Goal: Information Seeking & Learning: Learn about a topic

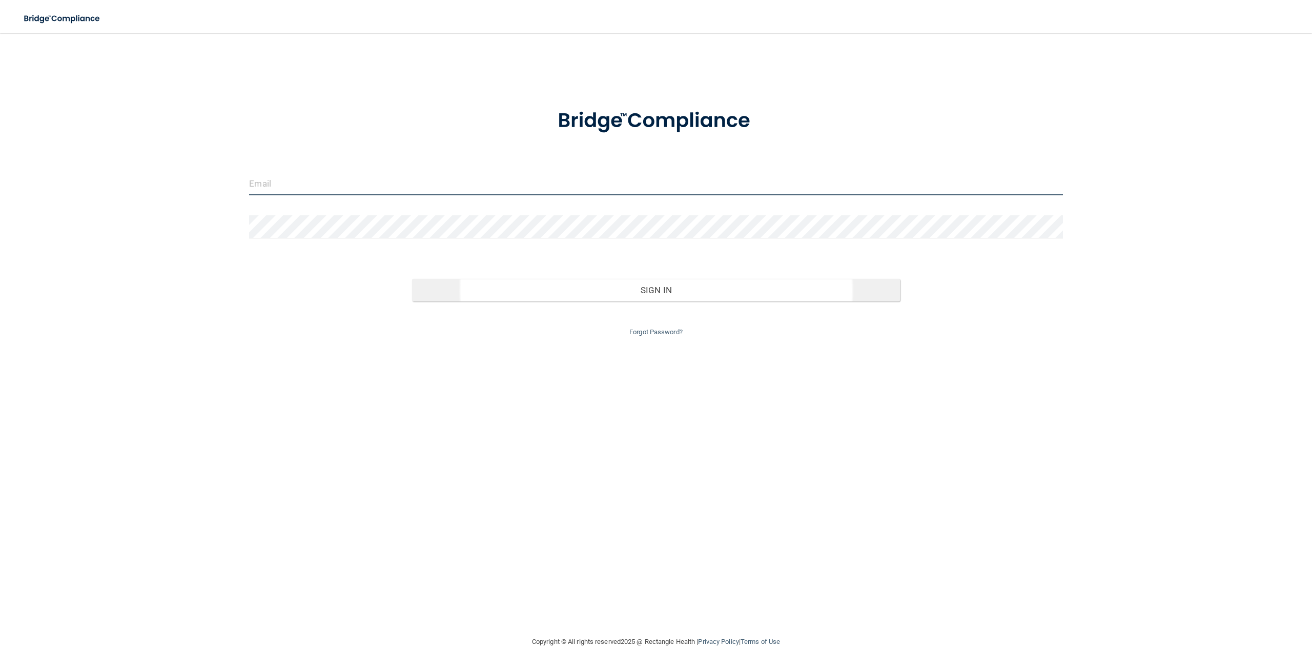
type input "[EMAIL_ADDRESS][DOMAIN_NAME]"
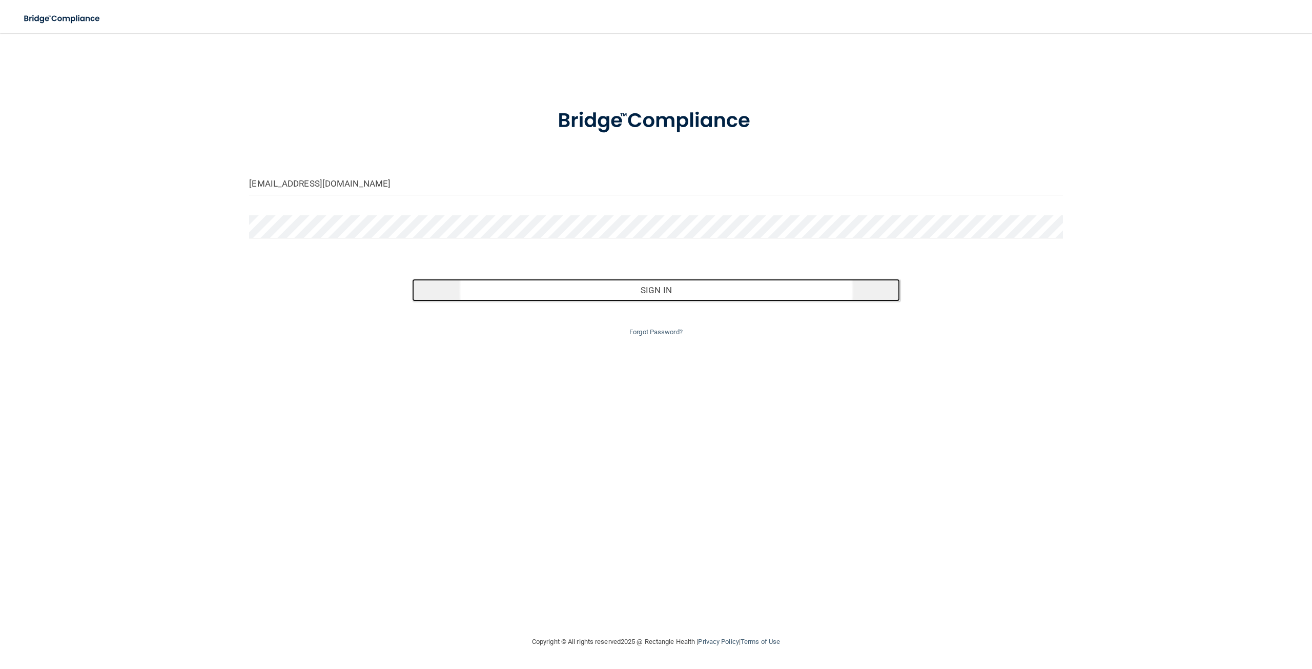
click at [648, 290] on button "Sign In" at bounding box center [656, 290] width 488 height 23
click at [655, 289] on button "Sign In" at bounding box center [656, 290] width 488 height 23
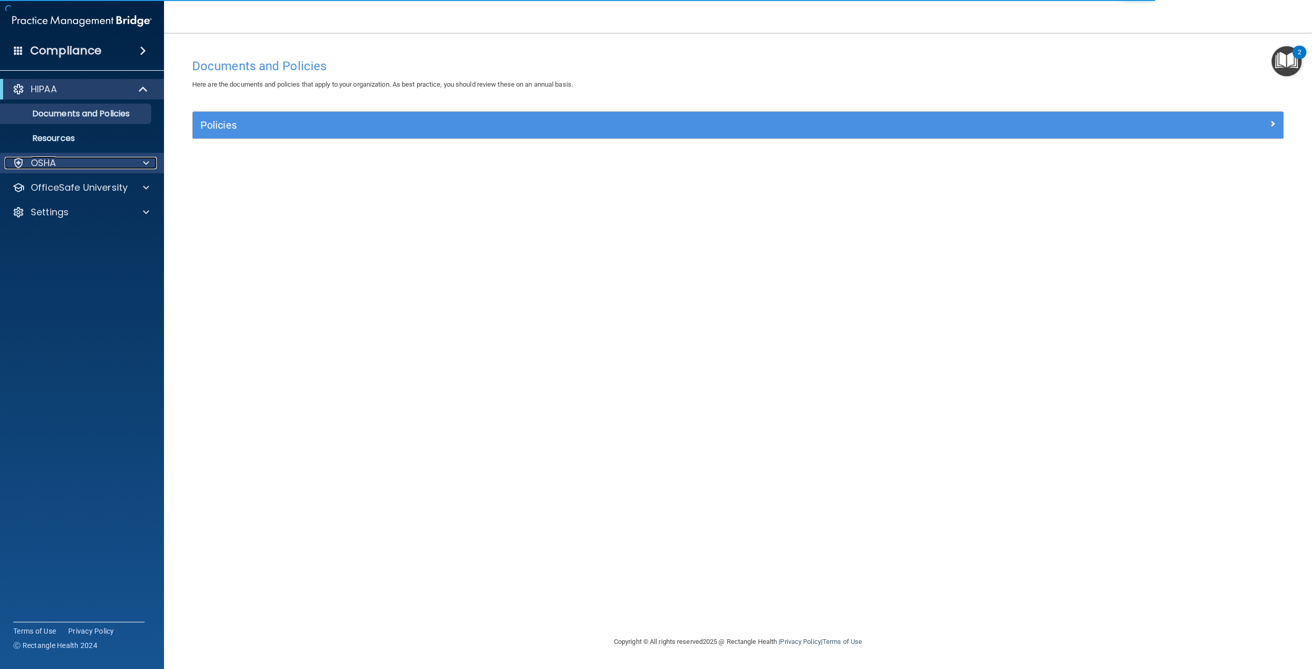
click at [141, 167] on div at bounding box center [145, 163] width 26 height 12
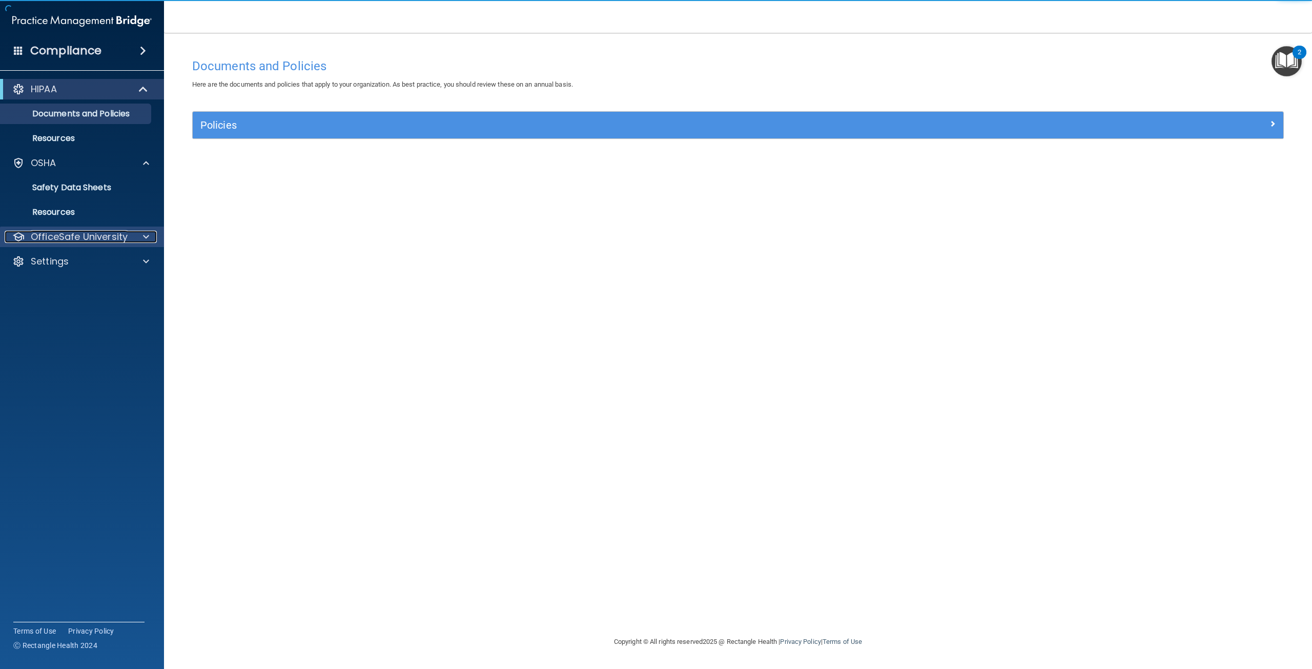
click at [148, 239] on span at bounding box center [146, 237] width 6 height 12
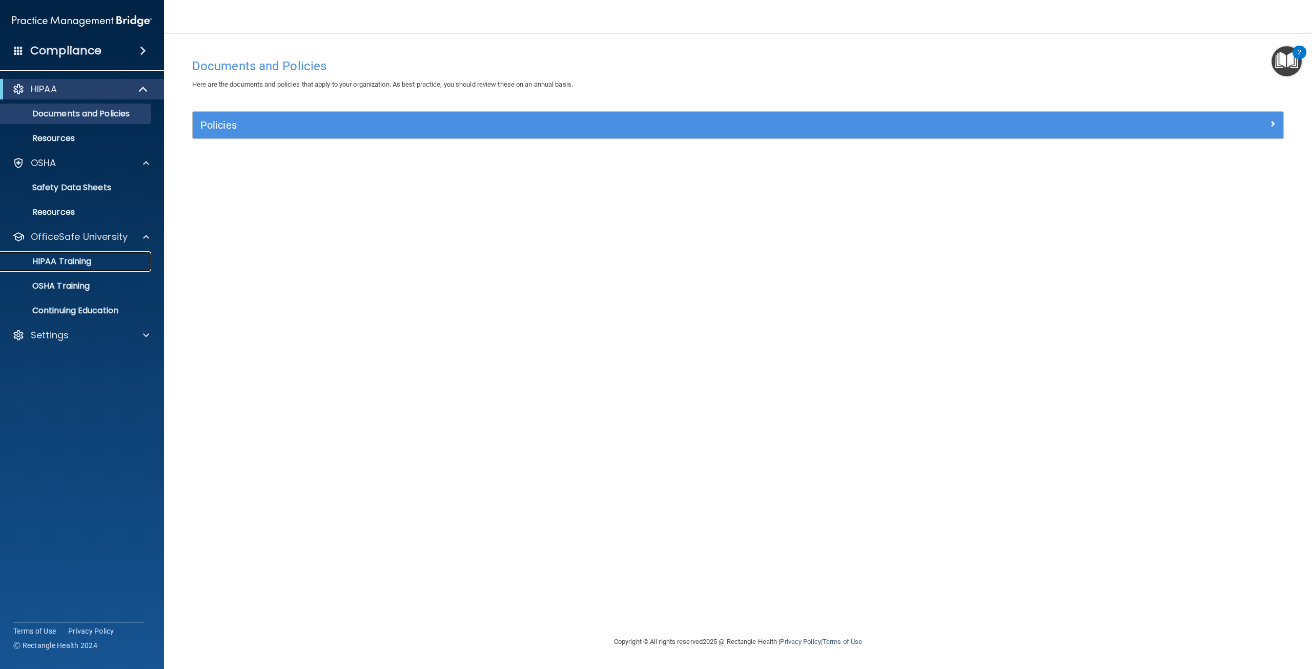
click at [128, 271] on link "HIPAA Training" at bounding box center [70, 261] width 161 height 20
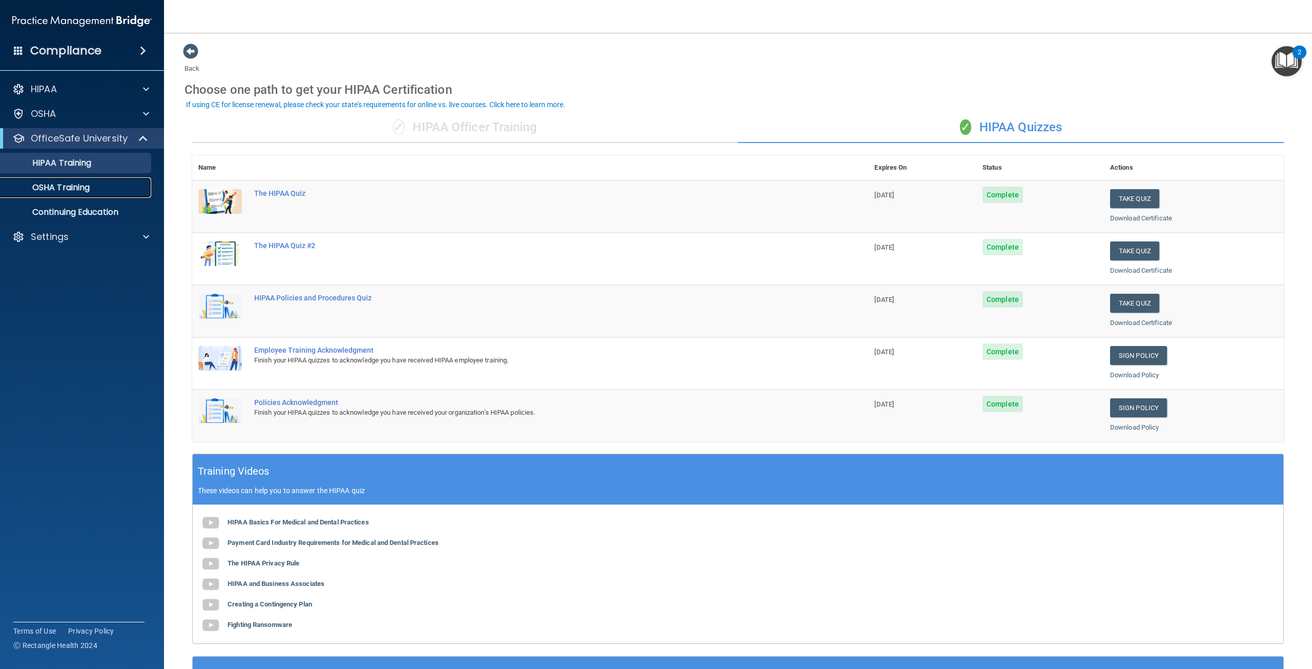
click at [63, 188] on p "OSHA Training" at bounding box center [48, 187] width 83 height 10
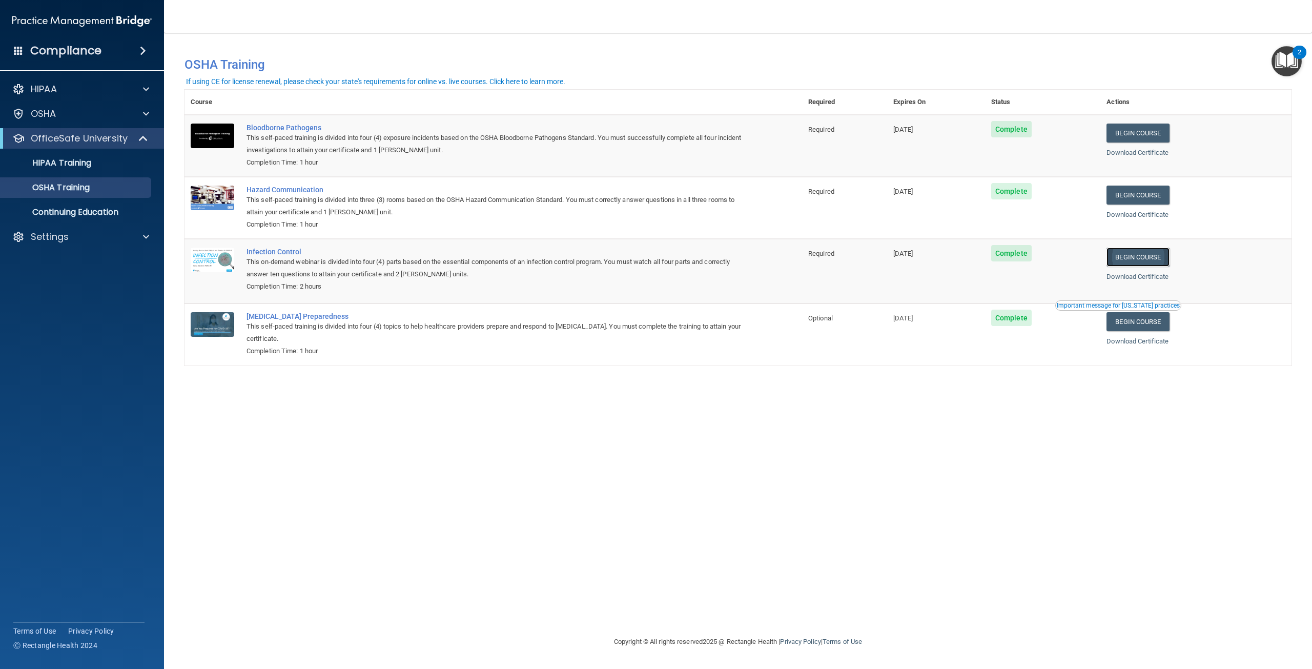
click at [1150, 259] on link "Begin Course" at bounding box center [1137, 257] width 63 height 19
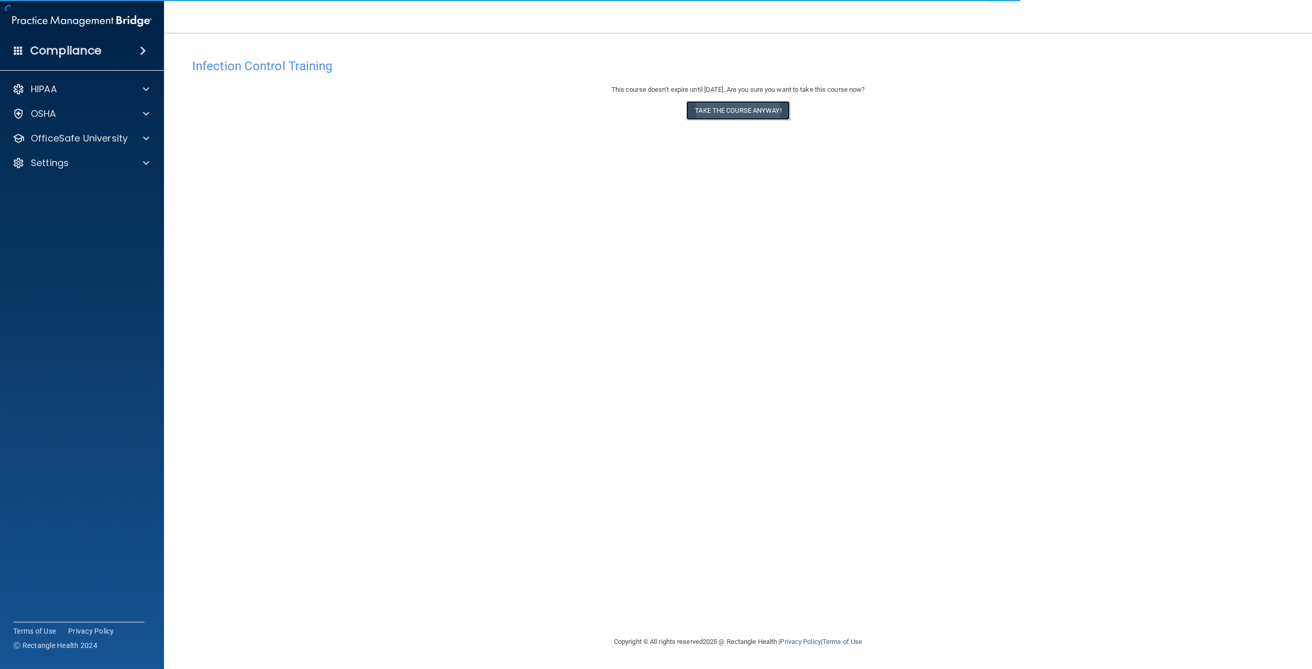
click at [755, 112] on button "Take the course anyway!" at bounding box center [737, 110] width 103 height 19
click at [145, 133] on span at bounding box center [146, 138] width 6 height 12
click at [119, 191] on div "OSHA Training" at bounding box center [77, 187] width 140 height 10
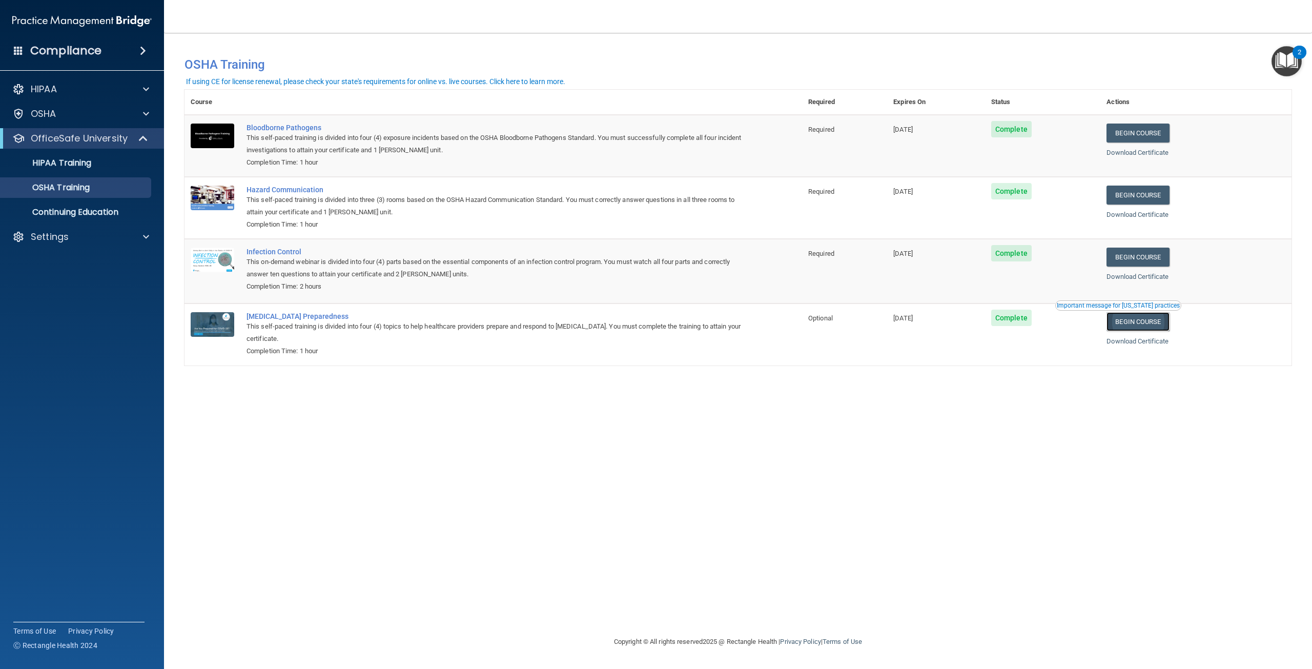
click at [1157, 325] on link "Begin Course" at bounding box center [1137, 321] width 63 height 19
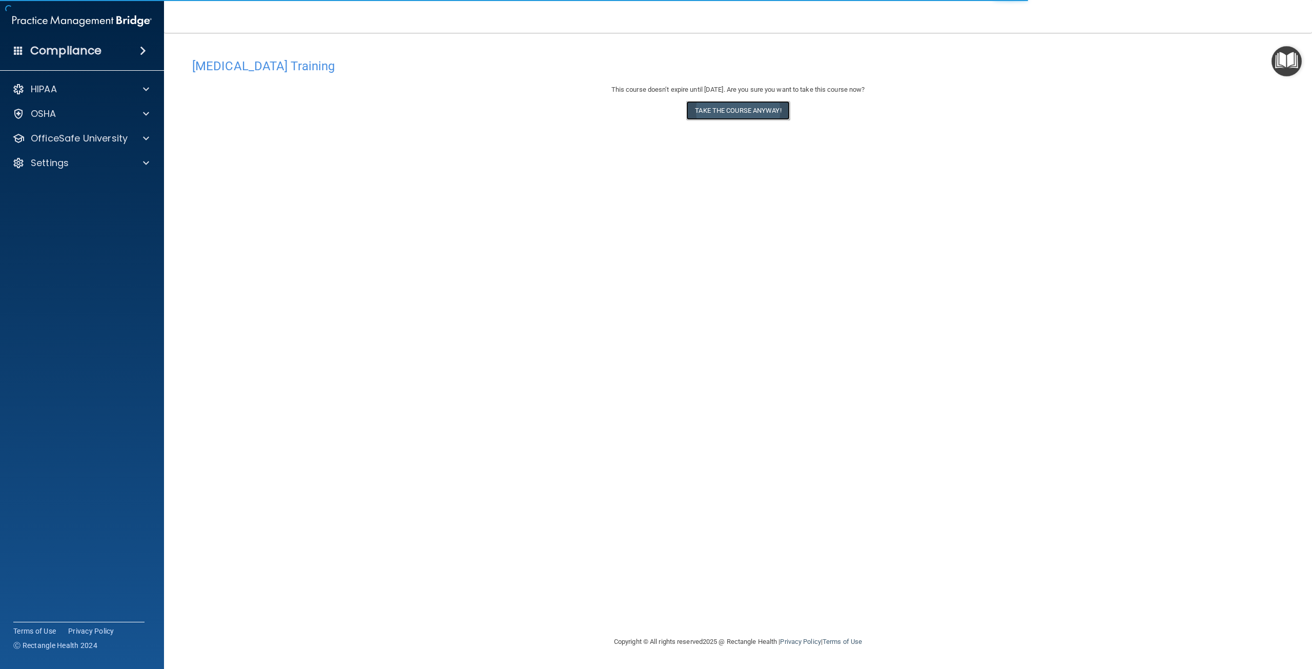
click at [734, 113] on button "Take the course anyway!" at bounding box center [737, 110] width 103 height 19
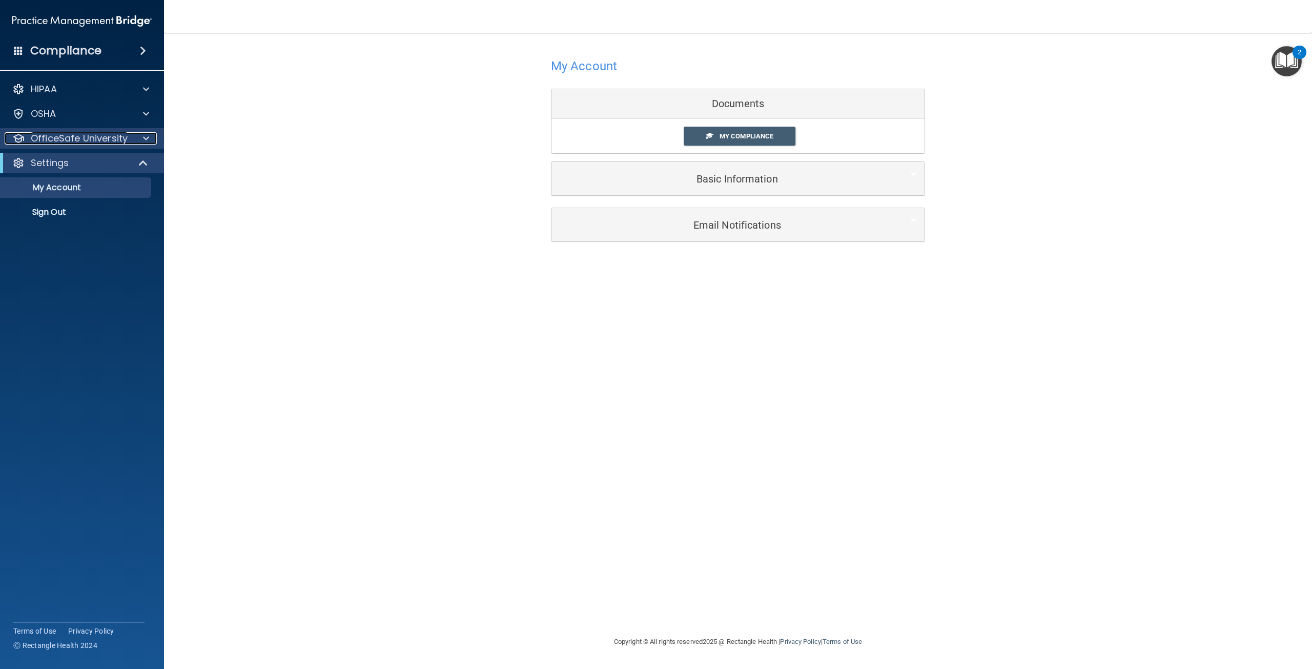
click at [146, 136] on span at bounding box center [146, 138] width 6 height 12
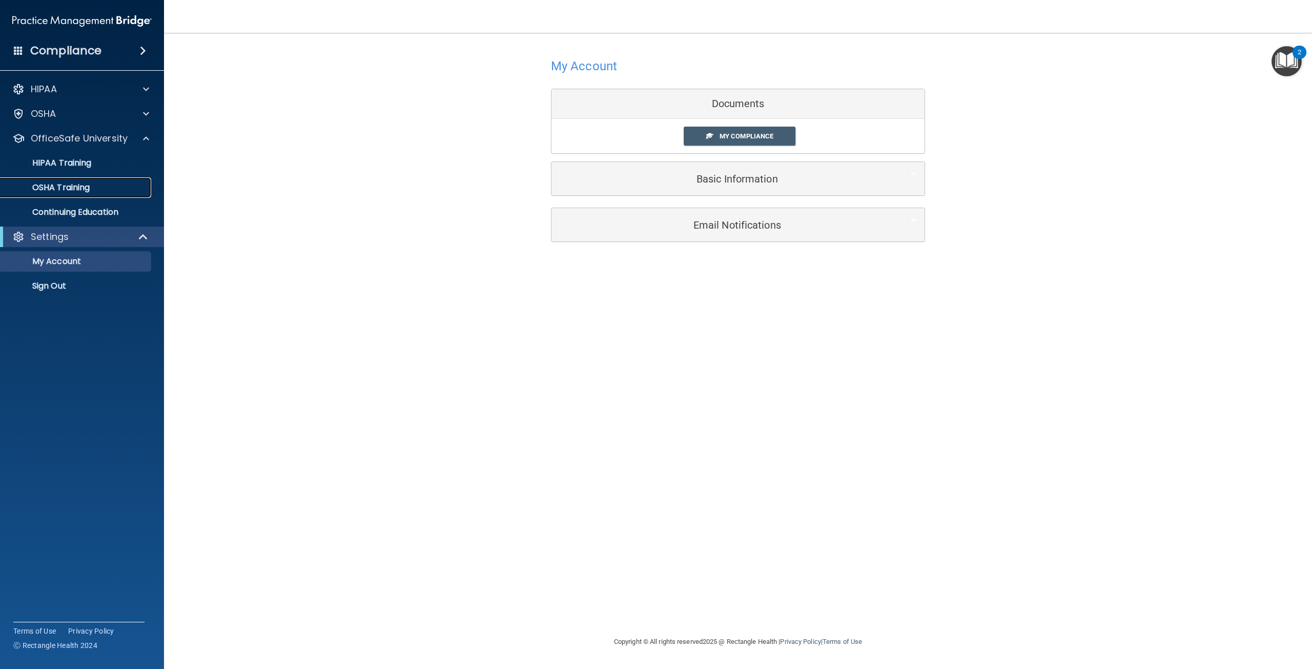
click at [101, 188] on div "OSHA Training" at bounding box center [77, 187] width 140 height 10
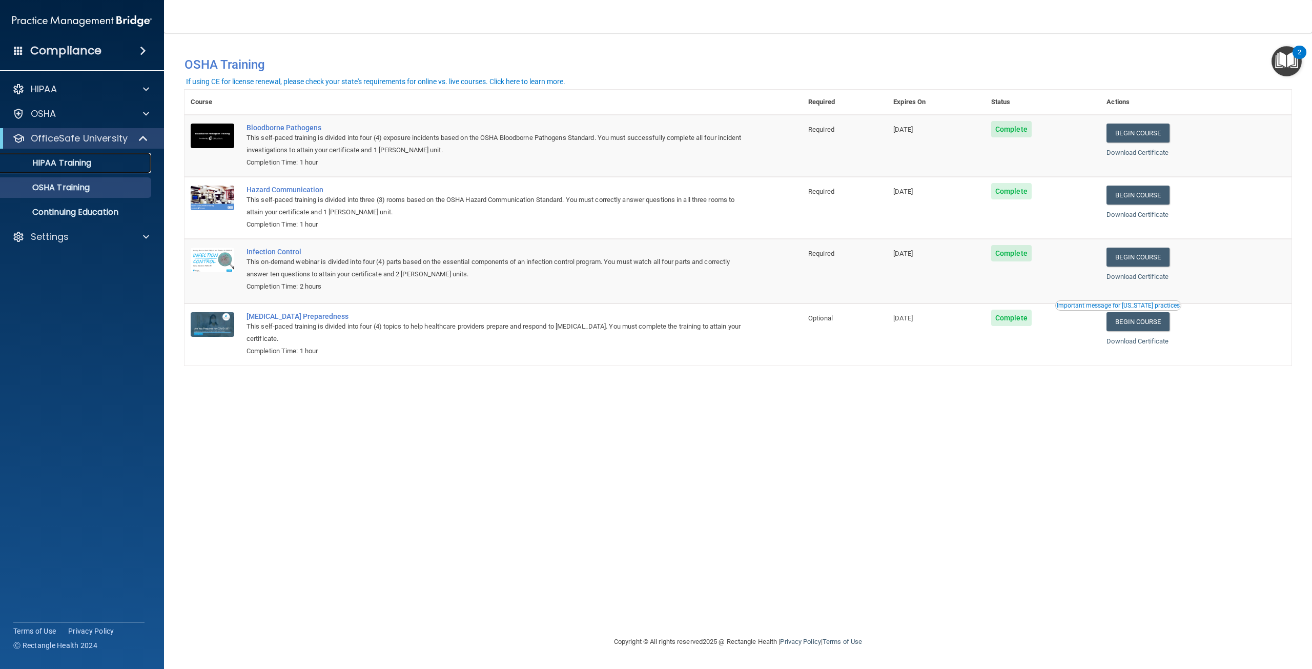
click at [83, 165] on p "HIPAA Training" at bounding box center [49, 163] width 85 height 10
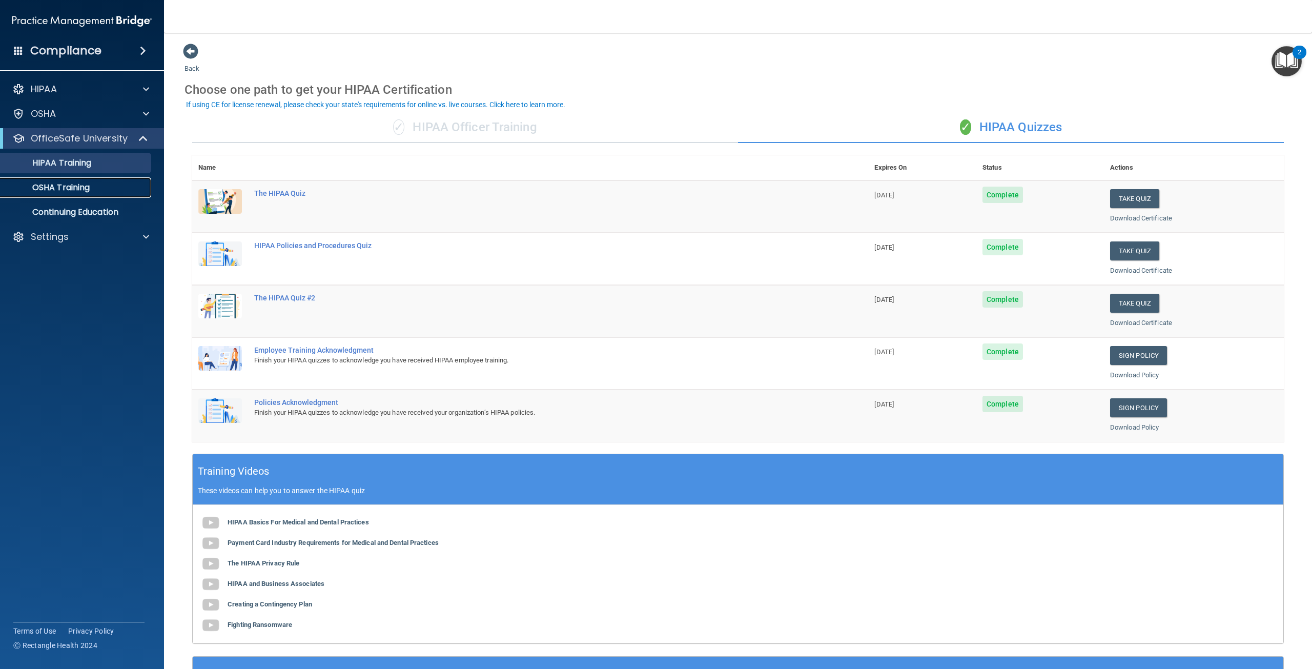
click at [84, 189] on p "OSHA Training" at bounding box center [48, 187] width 83 height 10
